Goal: Task Accomplishment & Management: Use online tool/utility

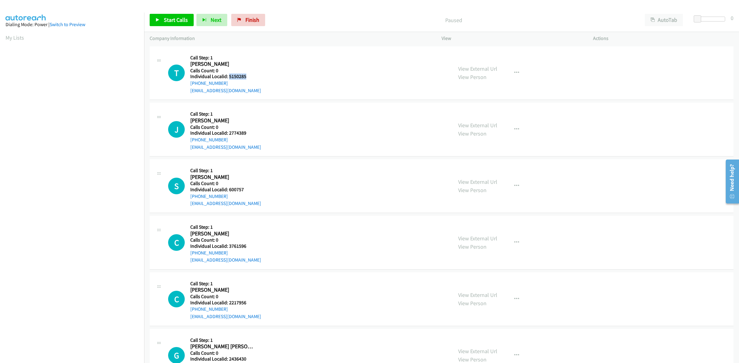
drag, startPoint x: 248, startPoint y: 75, endPoint x: 229, endPoint y: 76, distance: 18.5
click at [229, 76] on h5 "Individual Localid: 5150285" at bounding box center [225, 77] width 71 height 6
copy h5 "5150285"
click at [266, 56] on div "T Callback Scheduled Call Step: 1 Travis Barros America/Los_Angeles Calls Count…" at bounding box center [307, 73] width 279 height 42
drag, startPoint x: 227, startPoint y: 83, endPoint x: 192, endPoint y: 82, distance: 34.8
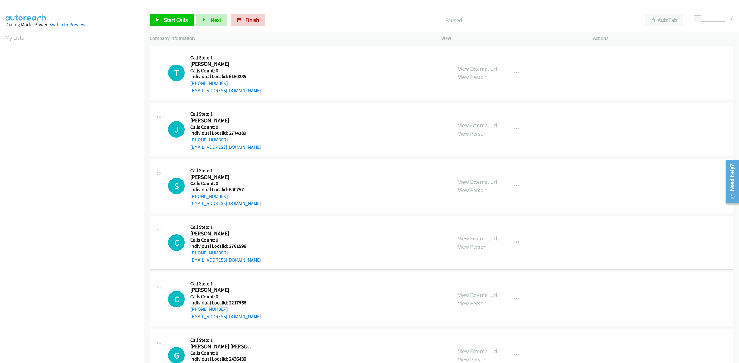
click at [192, 82] on div "+1 650-996-6776" at bounding box center [225, 83] width 71 height 7
click at [192, 82] on link "+1 650-996-6776" at bounding box center [209, 83] width 38 height 6
click at [234, 82] on div "+1 650-996-6776" at bounding box center [225, 83] width 71 height 7
drag, startPoint x: 224, startPoint y: 84, endPoint x: 189, endPoint y: 83, distance: 34.8
click at [189, 83] on div "T Callback Scheduled Call Step: 1 Travis Barros America/Los_Angeles Calls Count…" at bounding box center [307, 73] width 279 height 42
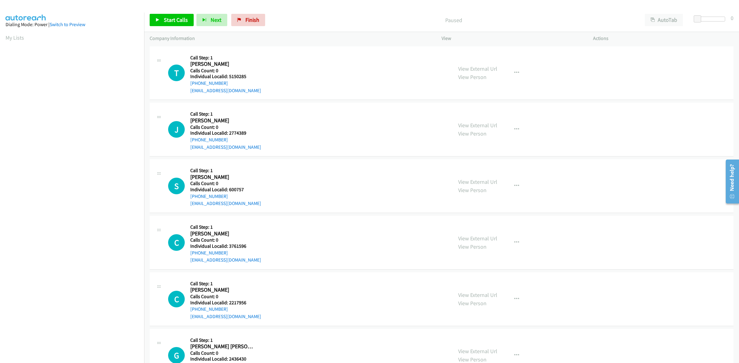
copy link "+1 650-996-6776"
drag, startPoint x: 247, startPoint y: 76, endPoint x: 229, endPoint y: 76, distance: 18.5
click at [229, 76] on h5 "Individual Localid: 5150285" at bounding box center [225, 77] width 71 height 6
copy h5 "5150285"
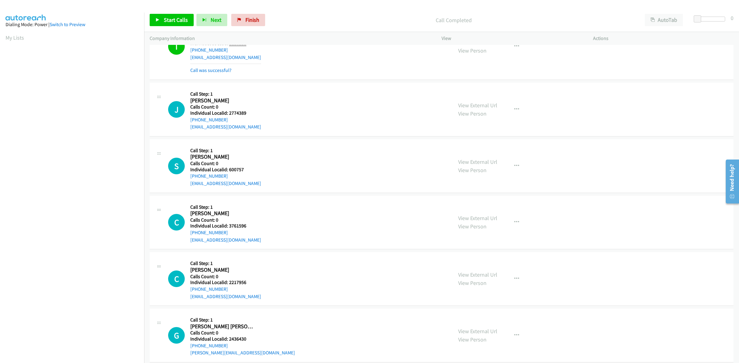
scroll to position [38, 0]
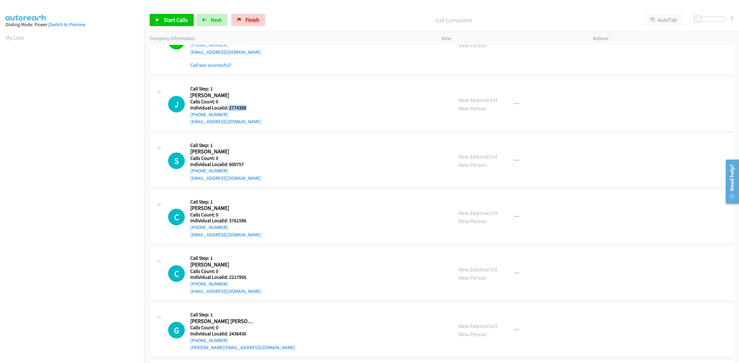
drag, startPoint x: 245, startPoint y: 106, endPoint x: 229, endPoint y: 107, distance: 16.6
click at [228, 108] on h5 "Individual Localid: 2774389" at bounding box center [225, 108] width 71 height 6
copy h5 "2774389"
drag, startPoint x: 228, startPoint y: 115, endPoint x: 189, endPoint y: 114, distance: 39.1
click at [189, 114] on div "J Callback Scheduled Call Step: 1 Josef Blunschi America/Los_Angeles Calls Coun…" at bounding box center [307, 104] width 279 height 42
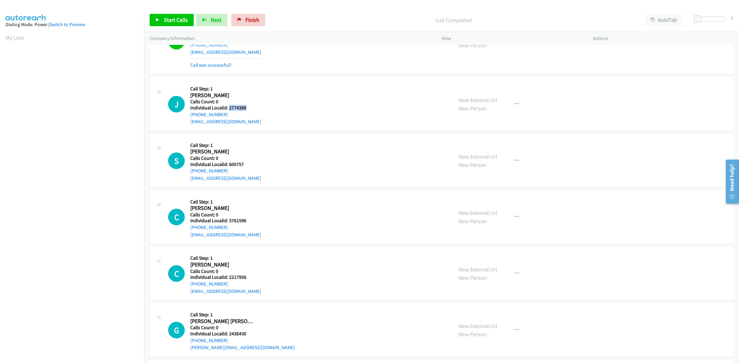
copy link "+1 213-379-1122"
drag, startPoint x: 247, startPoint y: 108, endPoint x: 228, endPoint y: 107, distance: 18.2
click at [228, 107] on h5 "Individual Localid: 2774389" at bounding box center [225, 108] width 71 height 6
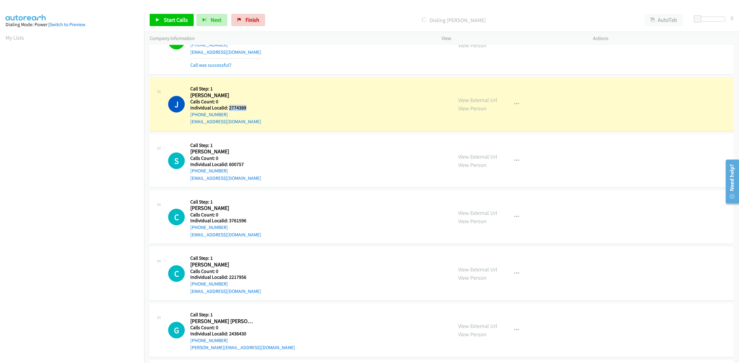
copy h5 "2774389"
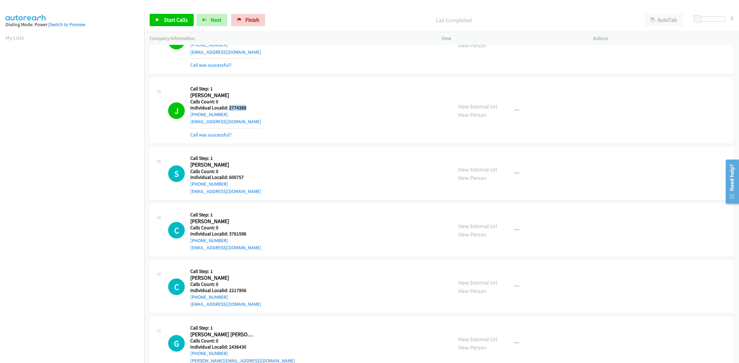
drag, startPoint x: 257, startPoint y: 182, endPoint x: 228, endPoint y: 176, distance: 29.9
click at [228, 176] on div "S Callback Scheduled Call Step: 1 Steven Grooms America/Chicago Calls Count: 0 …" at bounding box center [307, 174] width 279 height 42
click at [250, 172] on h5 "Calls Count: 0" at bounding box center [225, 172] width 71 height 6
drag, startPoint x: 245, startPoint y: 175, endPoint x: 229, endPoint y: 177, distance: 15.8
click at [229, 177] on h5 "Individual Localid: 600757" at bounding box center [225, 178] width 71 height 6
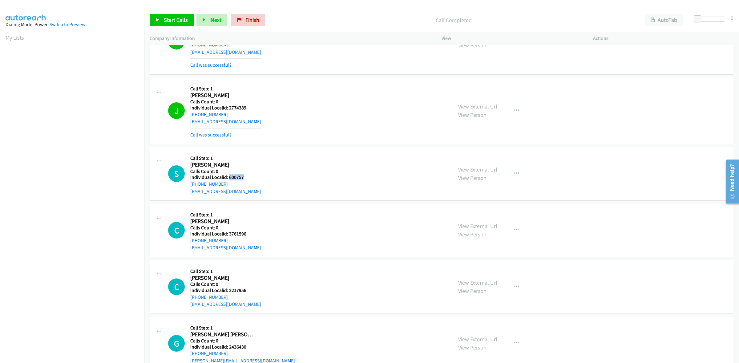
copy h5 "600757"
drag, startPoint x: 226, startPoint y: 182, endPoint x: 188, endPoint y: 186, distance: 38.0
click at [188, 186] on div "S Callback Scheduled Call Step: 1 Steven Grooms America/Chicago Calls Count: 0 …" at bounding box center [307, 174] width 279 height 42
copy link "+1 281-701-3115"
drag, startPoint x: 243, startPoint y: 177, endPoint x: 228, endPoint y: 177, distance: 14.8
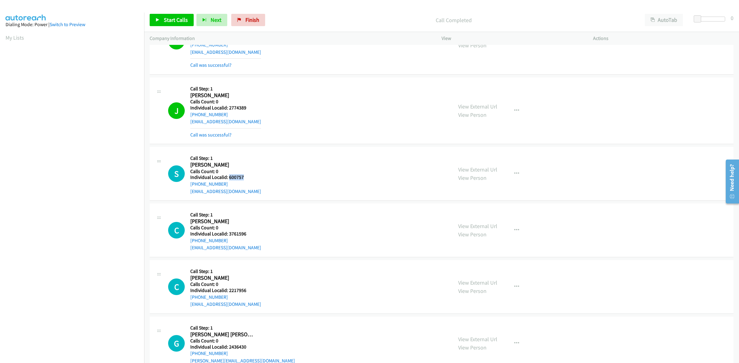
click at [228, 177] on h5 "Individual Localid: 600757" at bounding box center [225, 178] width 71 height 6
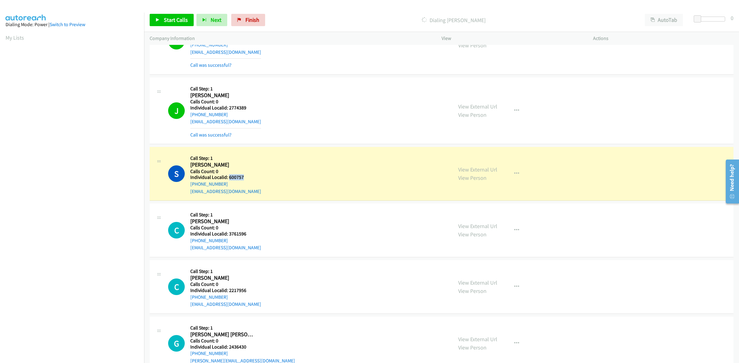
copy h5 "600757"
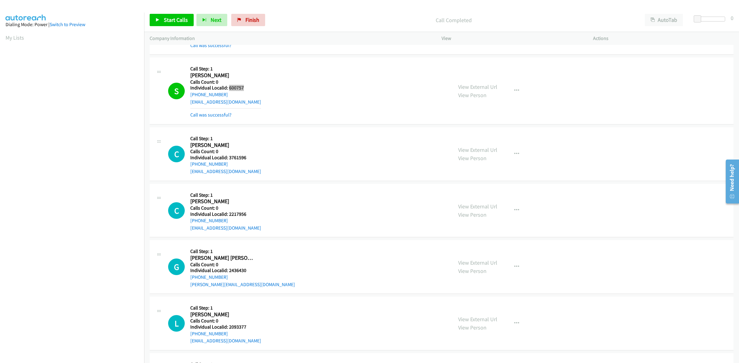
scroll to position [134, 0]
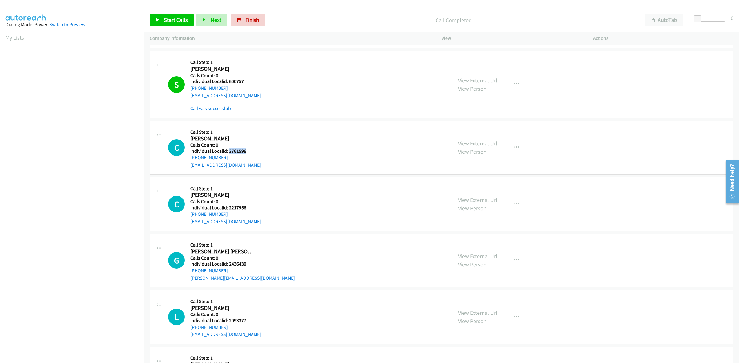
drag, startPoint x: 242, startPoint y: 151, endPoint x: 228, endPoint y: 150, distance: 13.9
click at [228, 150] on h5 "Individual Localid: 3761596" at bounding box center [225, 151] width 71 height 6
copy h5 "3761596"
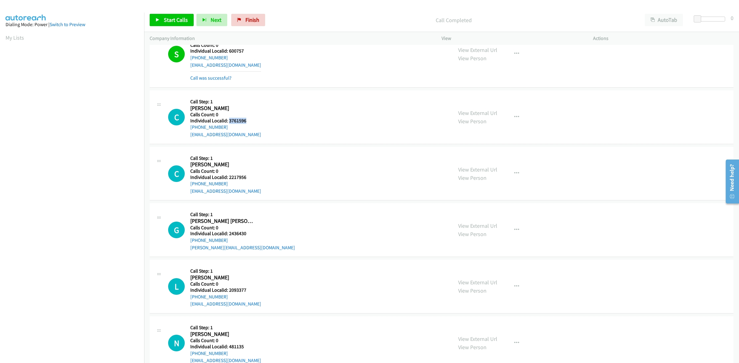
scroll to position [173, 0]
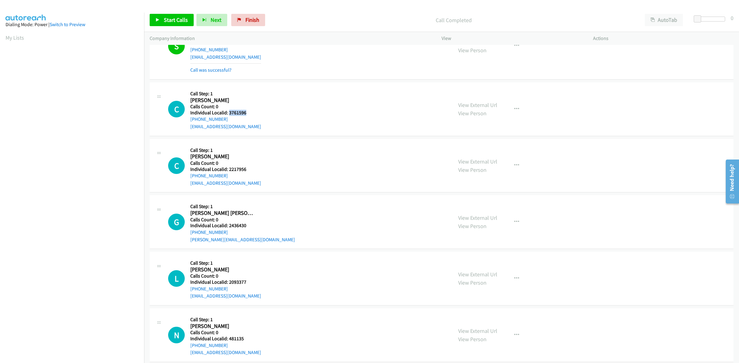
drag, startPoint x: 229, startPoint y: 119, endPoint x: 188, endPoint y: 120, distance: 40.3
click at [188, 120] on div "C Callback Scheduled Call Step: 1 Cody Dewindt America/Los_Angeles Calls Count:…" at bounding box center [307, 109] width 279 height 42
drag, startPoint x: 247, startPoint y: 114, endPoint x: 228, endPoint y: 113, distance: 18.5
click at [228, 113] on h5 "Individual Localid: 3761596" at bounding box center [225, 113] width 71 height 6
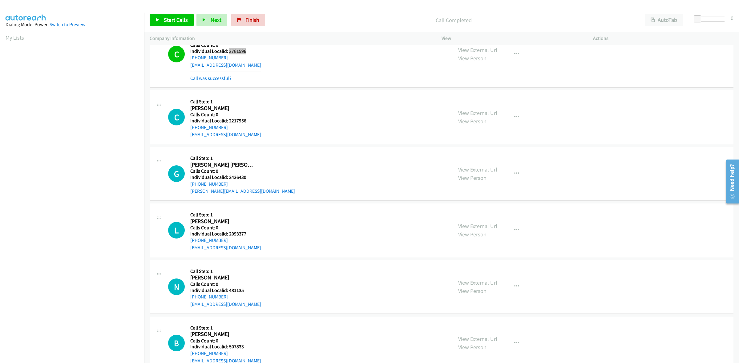
scroll to position [240, 0]
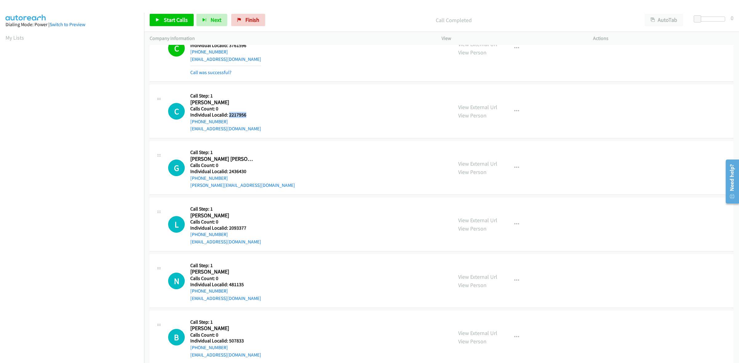
drag, startPoint x: 241, startPoint y: 116, endPoint x: 229, endPoint y: 116, distance: 11.7
click at [229, 116] on h5 "Individual Localid: 2217956" at bounding box center [225, 115] width 71 height 6
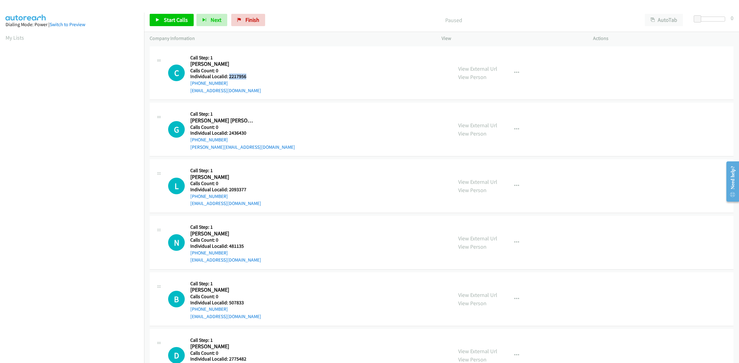
drag, startPoint x: 250, startPoint y: 78, endPoint x: 229, endPoint y: 78, distance: 21.5
click at [229, 78] on h5 "Individual Localid: 2217956" at bounding box center [225, 77] width 71 height 6
copy h5 "2217956"
